Goal: Find specific page/section: Find specific page/section

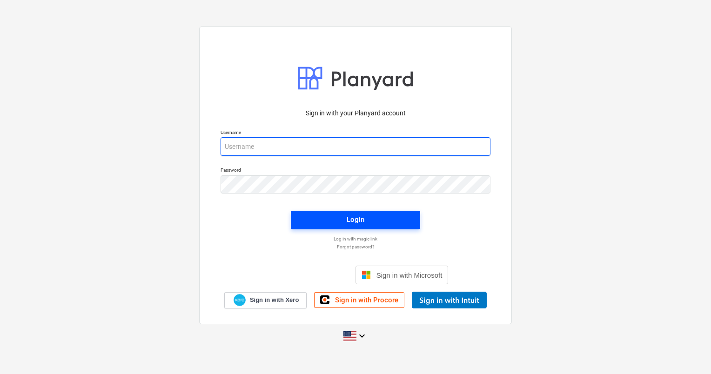
type input "[PERSON_NAME][EMAIL_ADDRESS][DOMAIN_NAME]"
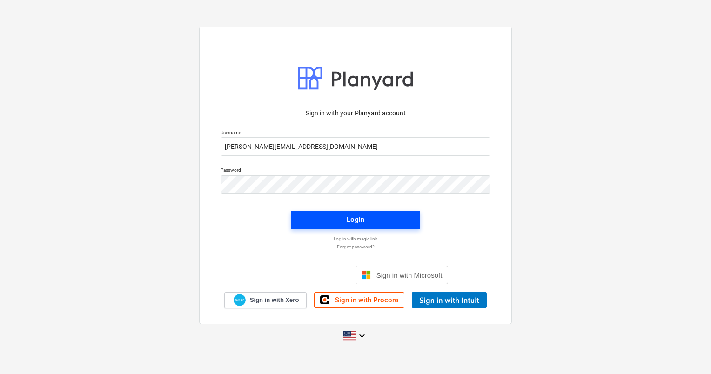
click at [360, 218] on div "Login" at bounding box center [356, 219] width 18 height 12
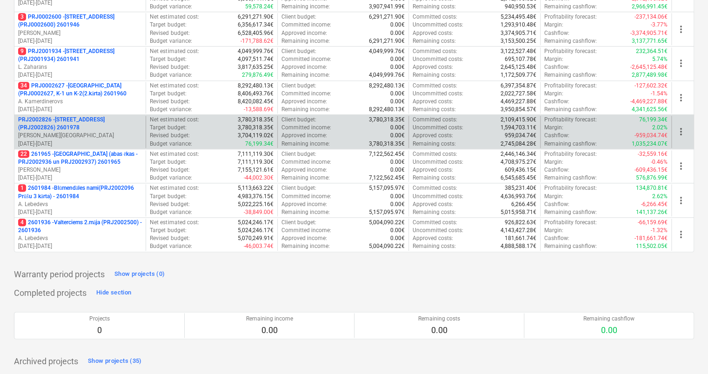
scroll to position [374, 0]
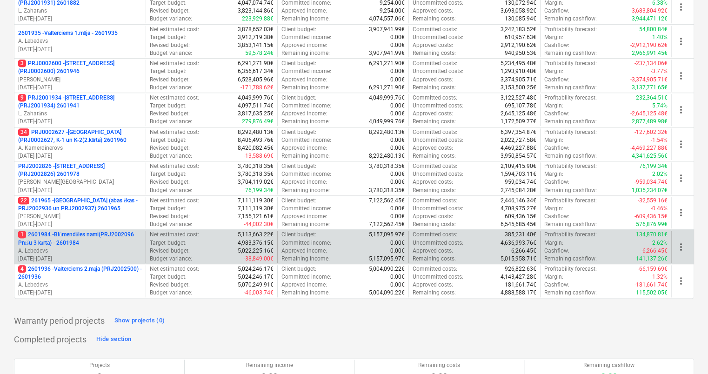
click at [85, 245] on p "1 2601984 - Blūmendāles nami(PRJ2002096 Prūšu 3 kārta) - 2601984" at bounding box center [80, 239] width 124 height 16
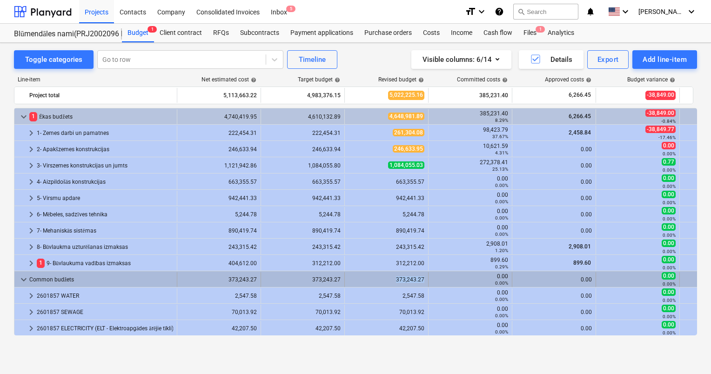
drag, startPoint x: 385, startPoint y: 278, endPoint x: 426, endPoint y: 279, distance: 40.9
click at [426, 279] on div "373,243.27" at bounding box center [387, 279] width 84 height 15
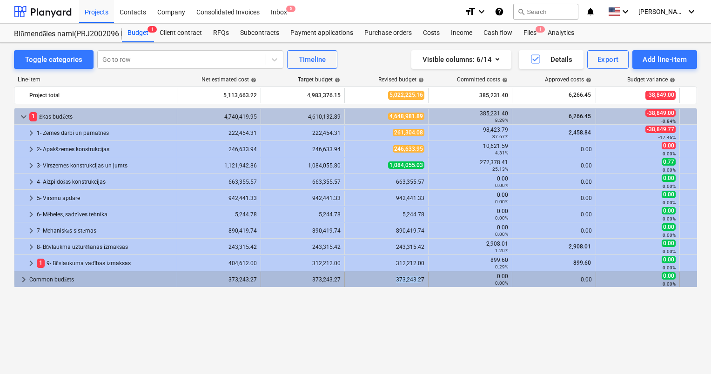
drag, startPoint x: 387, startPoint y: 279, endPoint x: 422, endPoint y: 280, distance: 35.8
click at [422, 280] on div "373,243.27" at bounding box center [386, 279] width 76 height 7
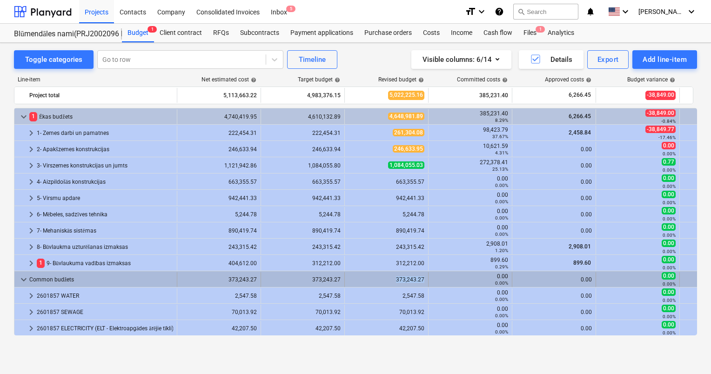
drag, startPoint x: 424, startPoint y: 280, endPoint x: 394, endPoint y: 279, distance: 30.7
click at [394, 279] on div "373,243.27" at bounding box center [387, 279] width 84 height 15
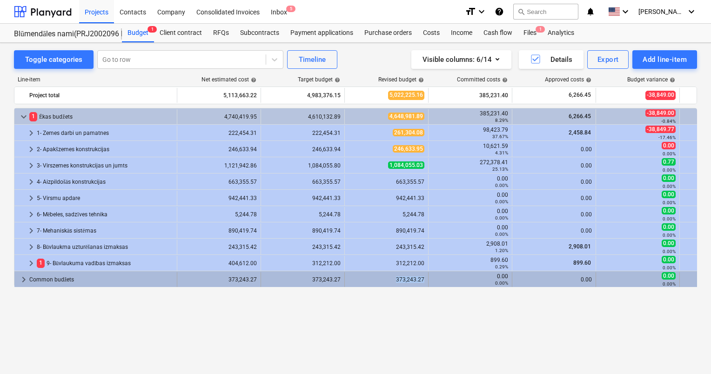
drag, startPoint x: 394, startPoint y: 279, endPoint x: 424, endPoint y: 280, distance: 30.7
click at [424, 280] on div "373,243.27" at bounding box center [386, 279] width 76 height 7
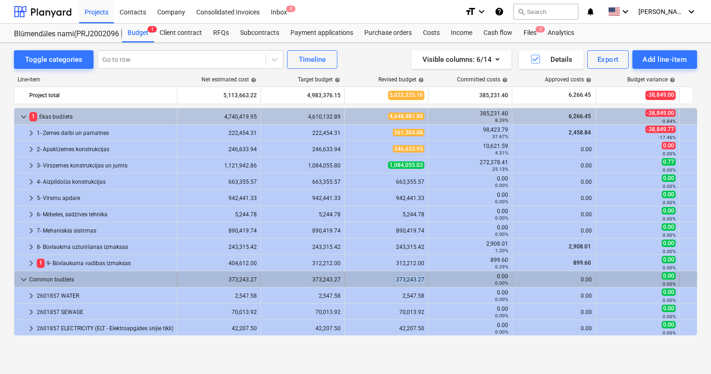
drag, startPoint x: 424, startPoint y: 280, endPoint x: 396, endPoint y: 280, distance: 27.9
click at [396, 280] on div "373,243.27" at bounding box center [386, 279] width 76 height 7
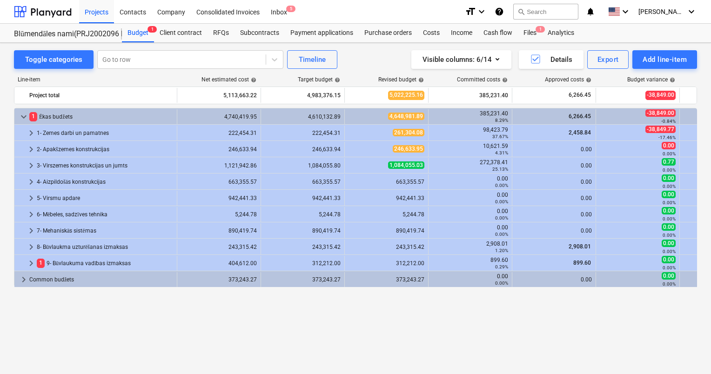
click at [396, 280] on div "373,243.27" at bounding box center [386, 279] width 76 height 7
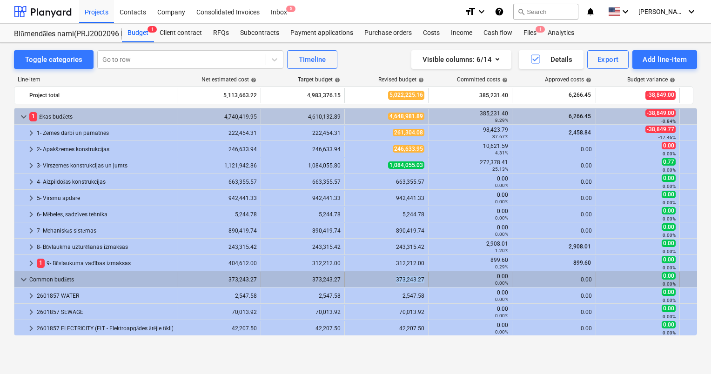
drag, startPoint x: 395, startPoint y: 280, endPoint x: 424, endPoint y: 281, distance: 28.8
click at [424, 281] on div "373,243.27" at bounding box center [387, 279] width 84 height 15
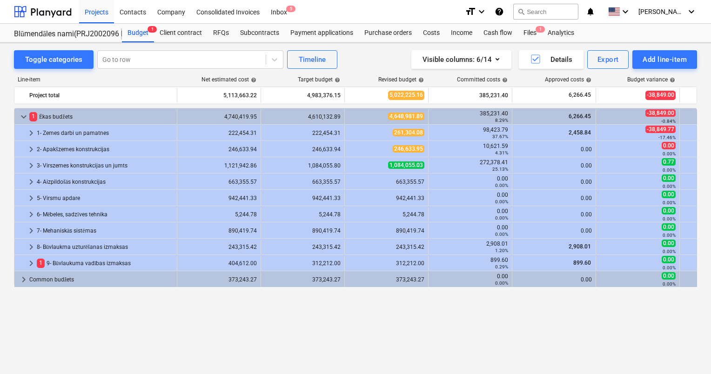
click at [424, 281] on div "373,243.27" at bounding box center [387, 279] width 84 height 15
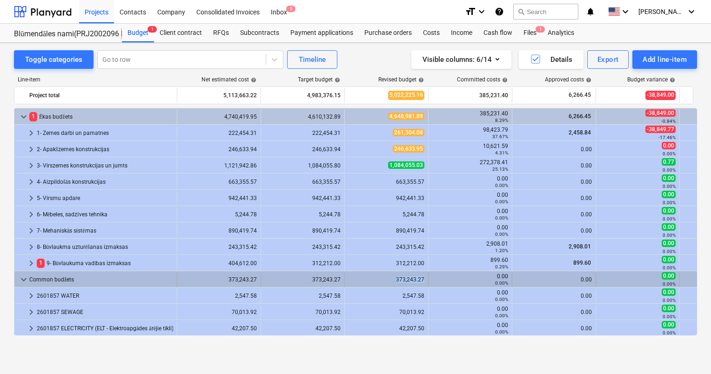
drag, startPoint x: 426, startPoint y: 279, endPoint x: 395, endPoint y: 279, distance: 30.7
click at [395, 279] on div "373,243.27" at bounding box center [387, 279] width 84 height 15
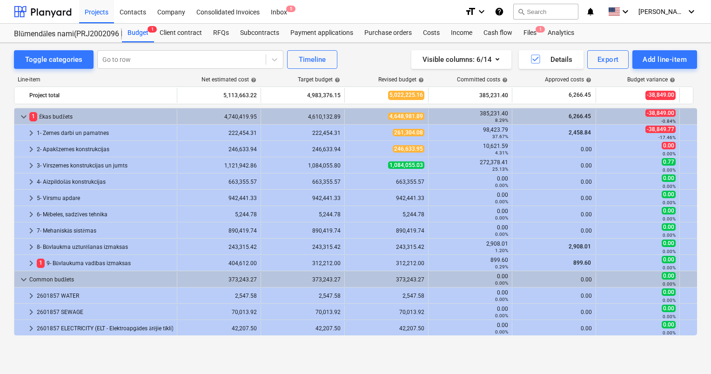
click at [395, 279] on div "373,243.27" at bounding box center [386, 279] width 76 height 7
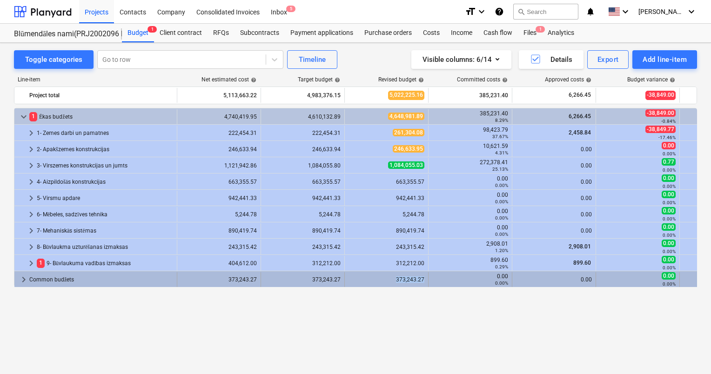
drag, startPoint x: 395, startPoint y: 280, endPoint x: 423, endPoint y: 281, distance: 28.4
click at [423, 281] on div "373,243.27" at bounding box center [386, 279] width 76 height 7
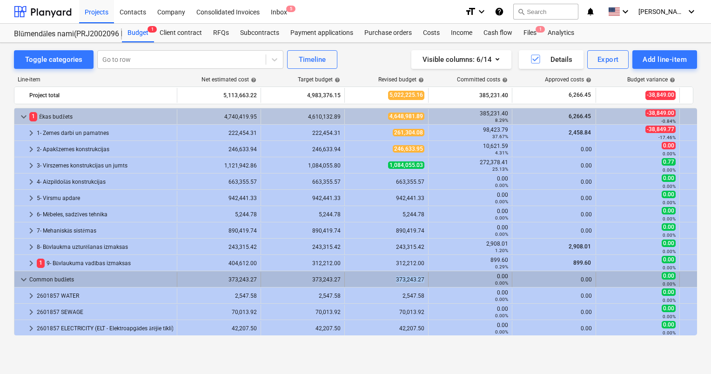
drag, startPoint x: 423, startPoint y: 281, endPoint x: 397, endPoint y: 281, distance: 26.0
click at [397, 281] on div "373,243.27" at bounding box center [386, 279] width 76 height 7
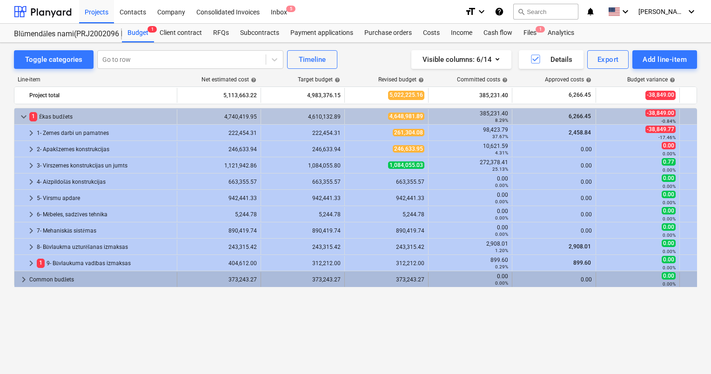
click at [396, 280] on div "373,243.27" at bounding box center [386, 279] width 76 height 7
